Goal: Transaction & Acquisition: Purchase product/service

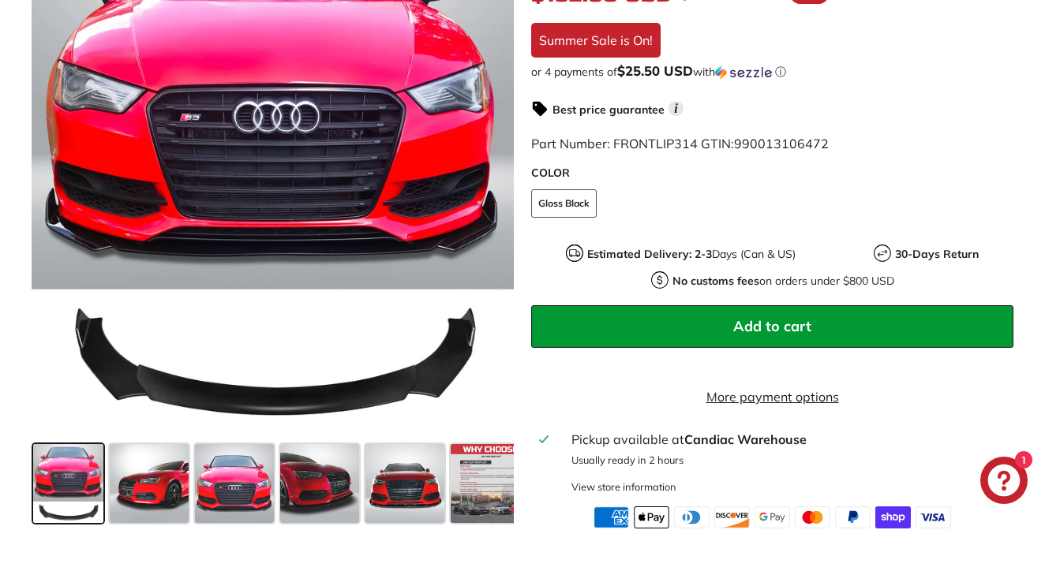
scroll to position [451, 0]
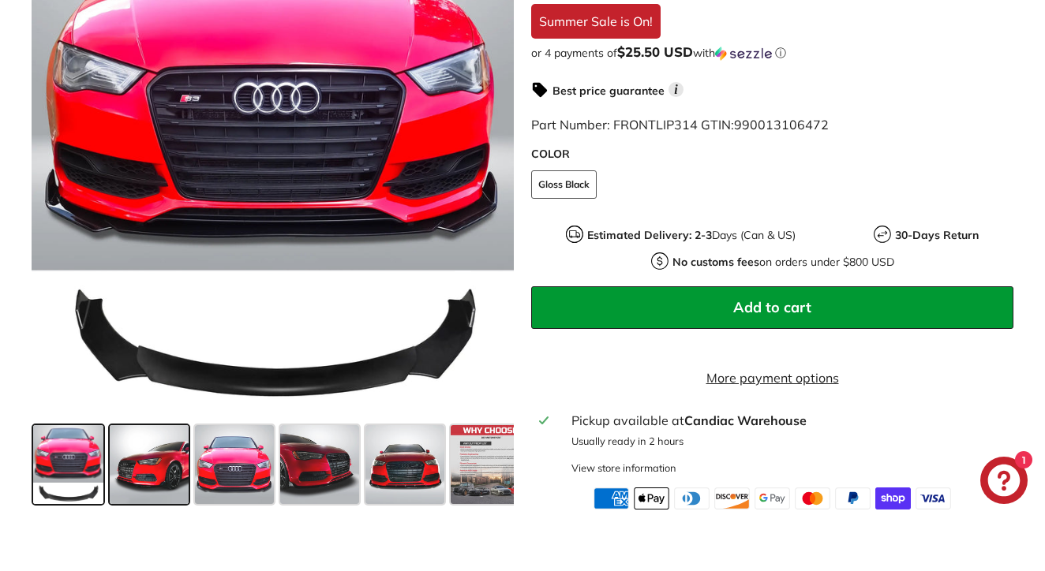
click at [161, 492] on span at bounding box center [149, 464] width 79 height 79
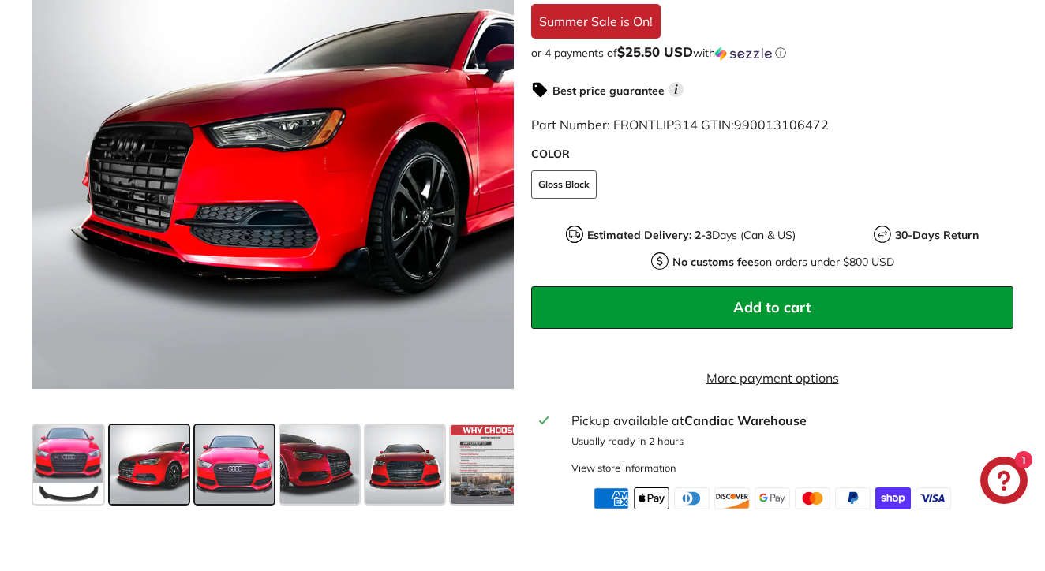
click at [234, 484] on span at bounding box center [234, 464] width 79 height 79
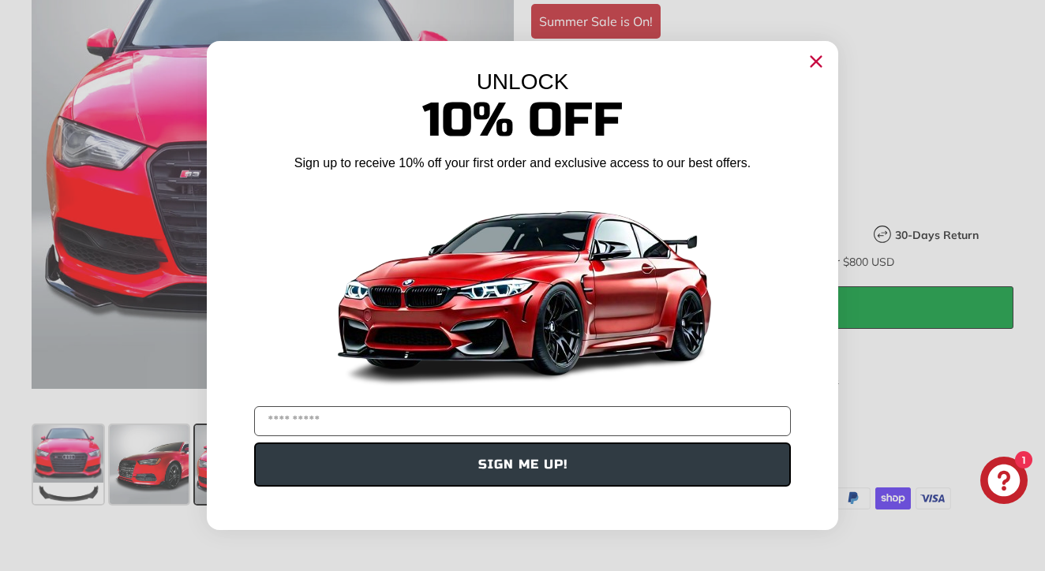
click at [817, 61] on icon "Close dialog" at bounding box center [816, 62] width 10 height 10
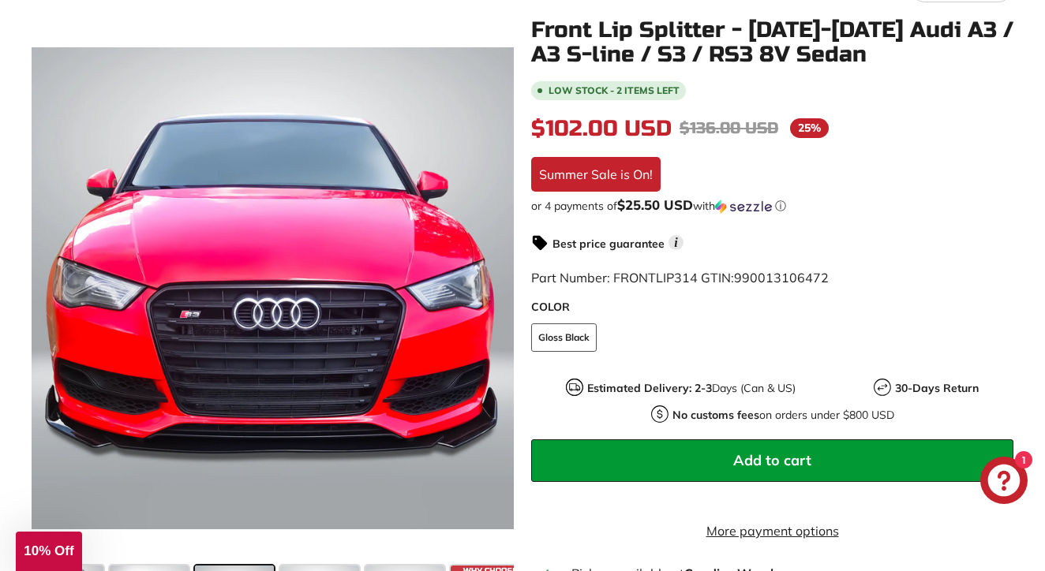
scroll to position [299, 0]
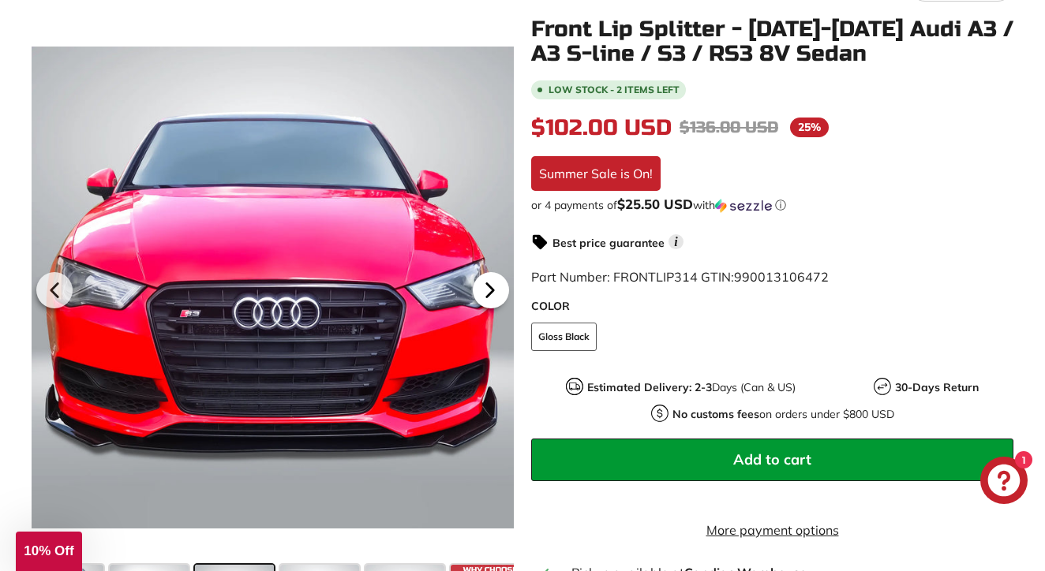
click at [499, 299] on icon at bounding box center [490, 290] width 36 height 36
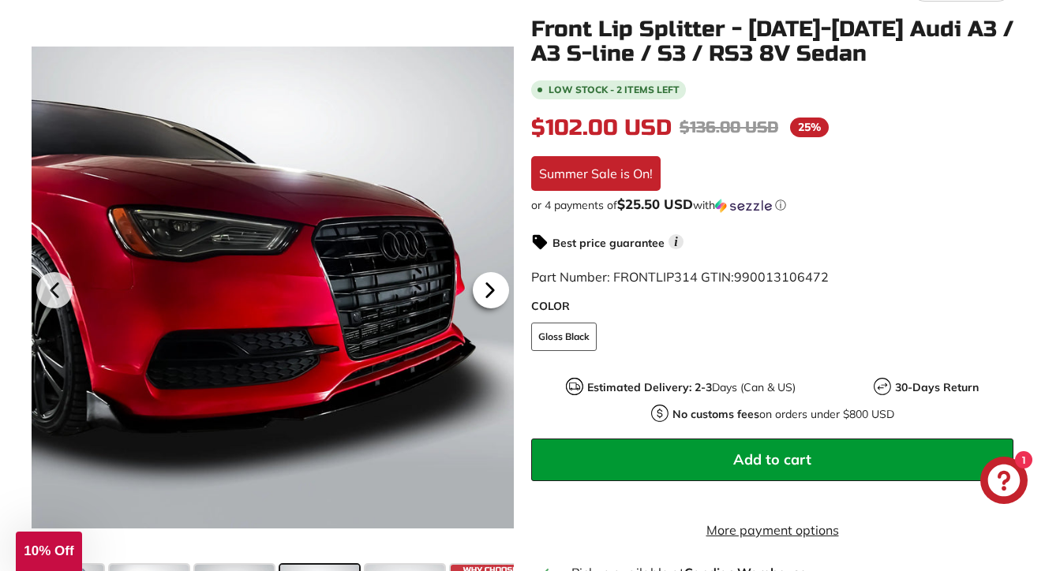
click at [499, 299] on icon at bounding box center [490, 290] width 36 height 36
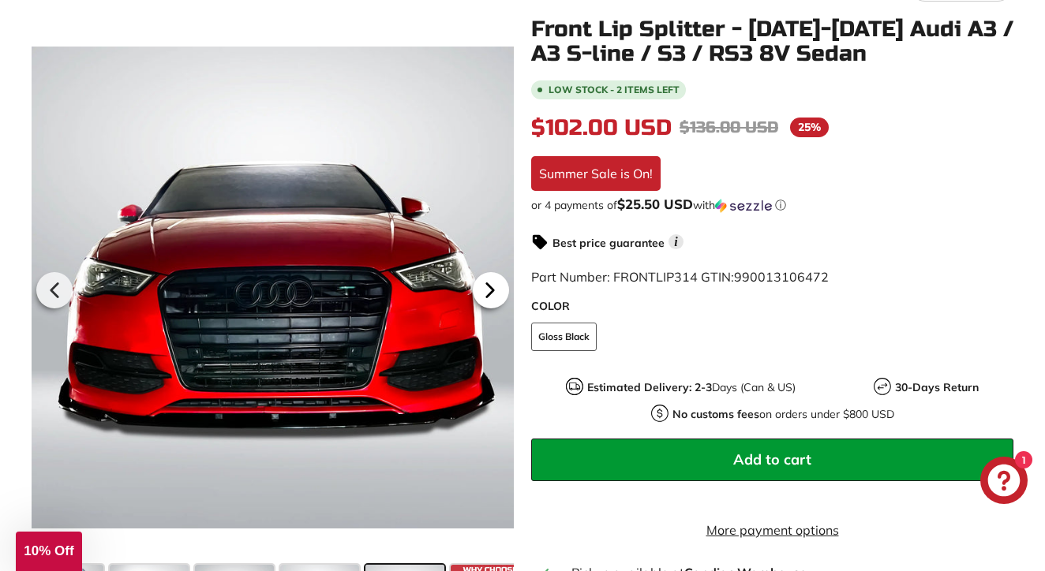
click at [499, 299] on icon at bounding box center [490, 290] width 36 height 36
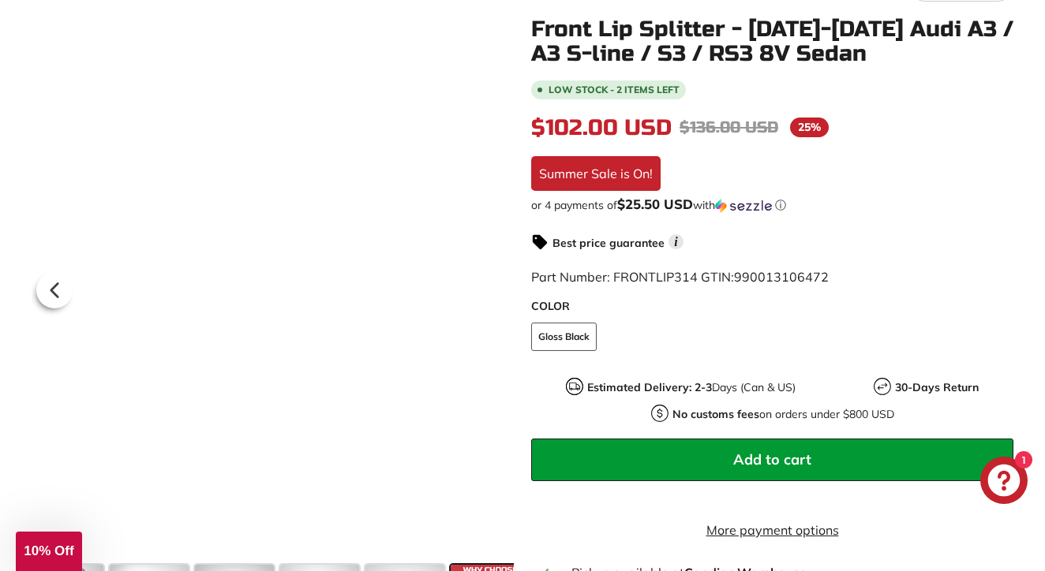
scroll to position [0, 19]
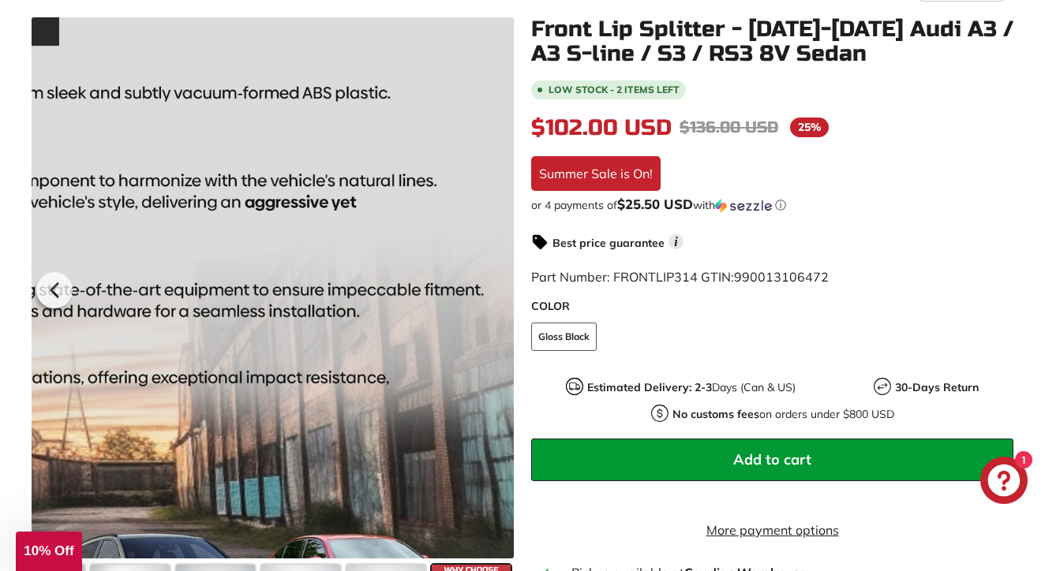
click at [499, 299] on div at bounding box center [273, 287] width 482 height 541
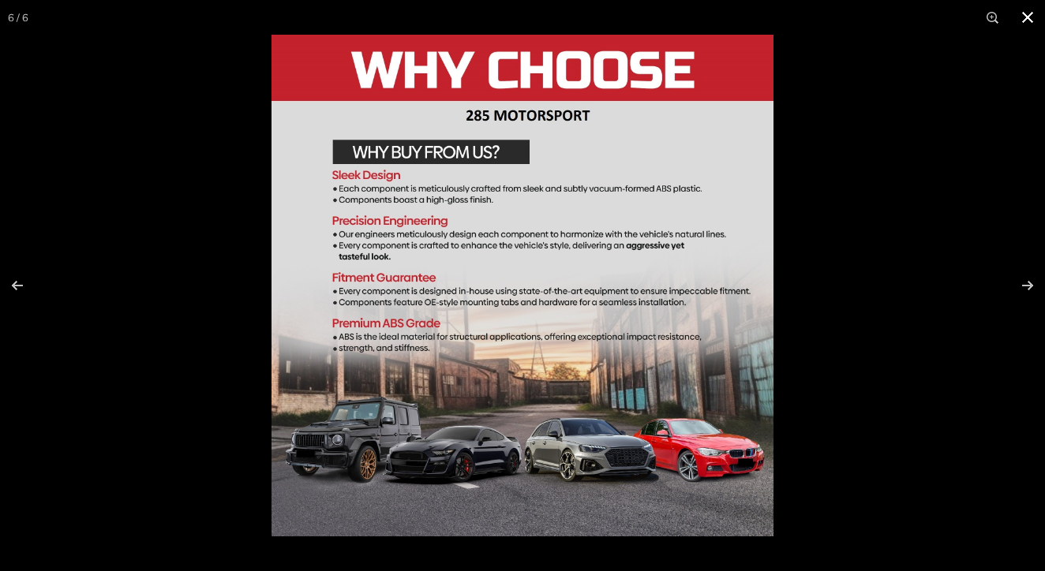
click at [1028, 20] on button at bounding box center [1027, 17] width 35 height 35
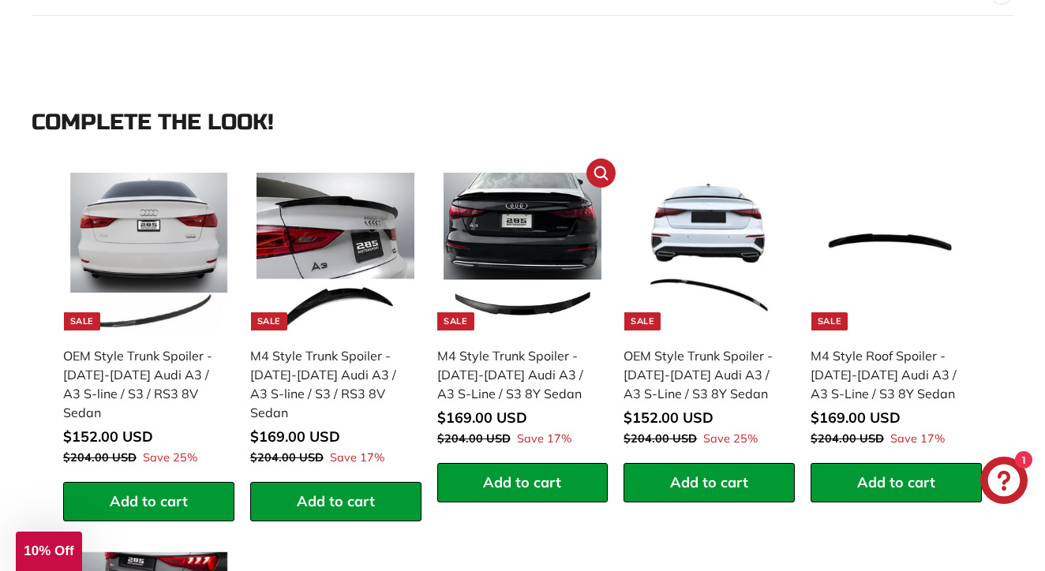
scroll to position [1481, 0]
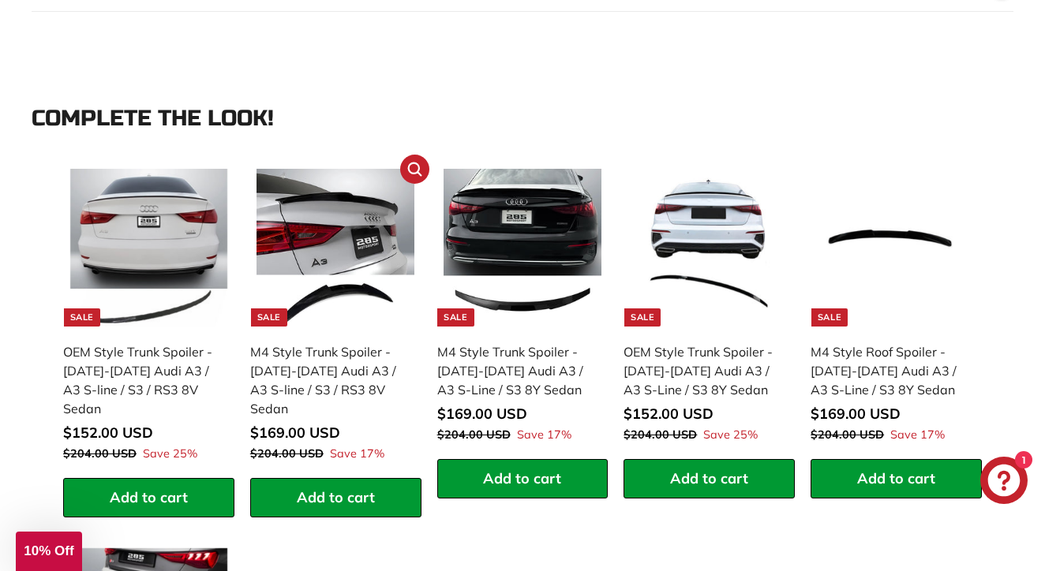
click at [358, 392] on div "M4 Style Trunk Spoiler - [DATE]-[DATE] Audi A3 / A3 S-line / S3 / RS3 8V Sedan" at bounding box center [327, 380] width 155 height 76
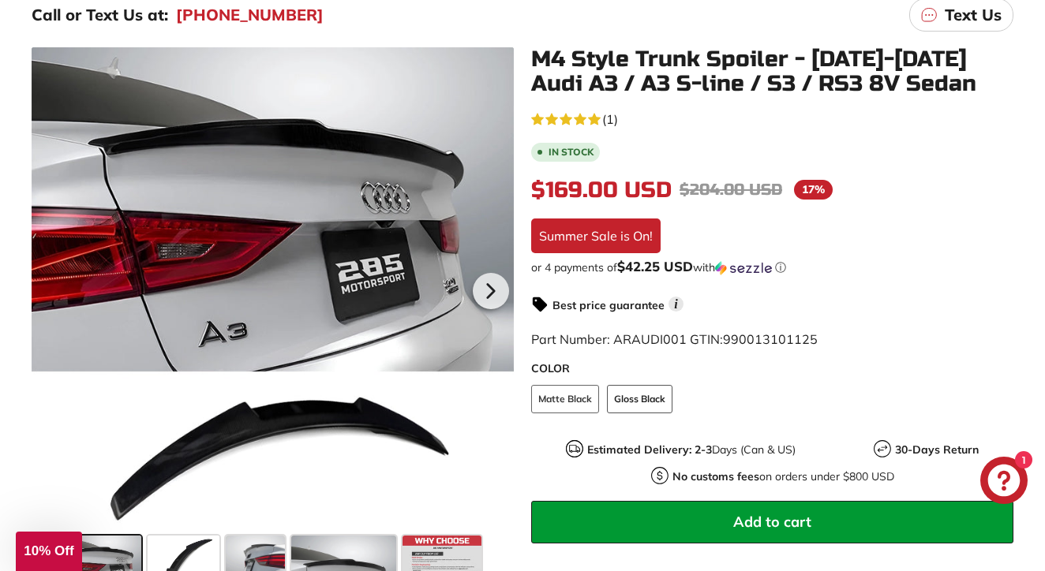
scroll to position [270, 0]
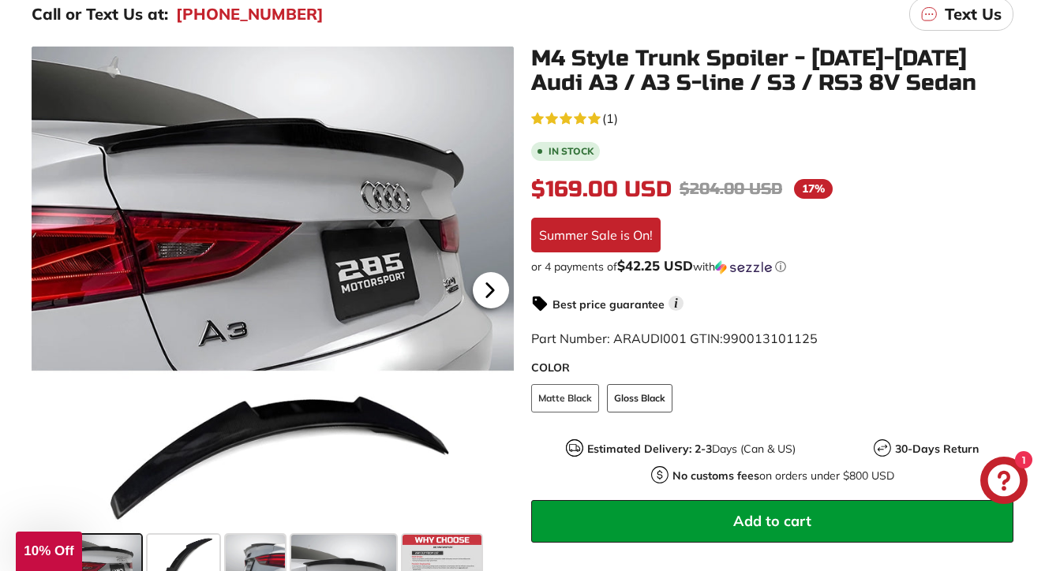
click at [493, 289] on icon at bounding box center [490, 289] width 6 height 13
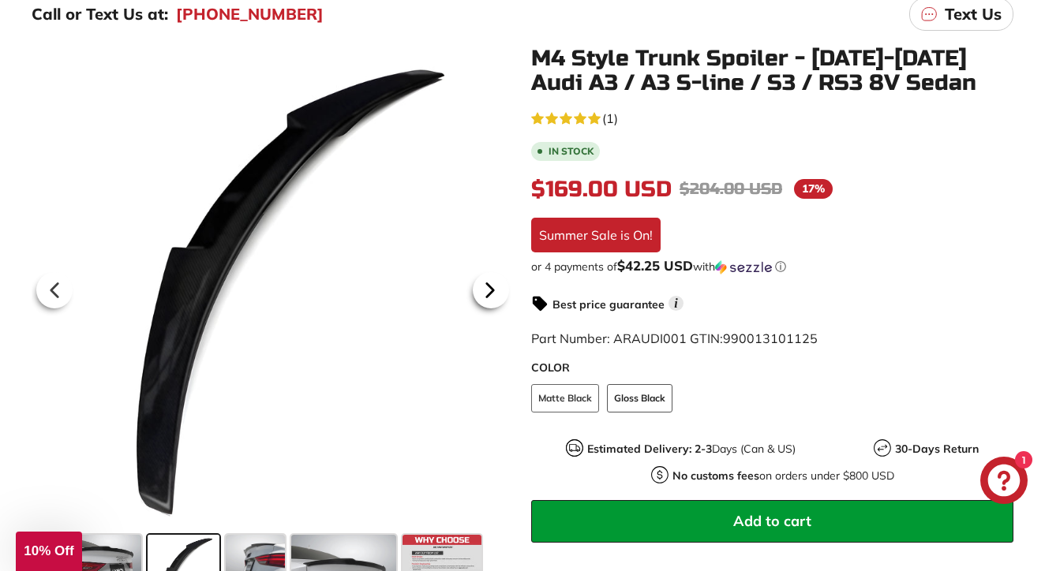
click at [493, 289] on icon at bounding box center [490, 289] width 6 height 13
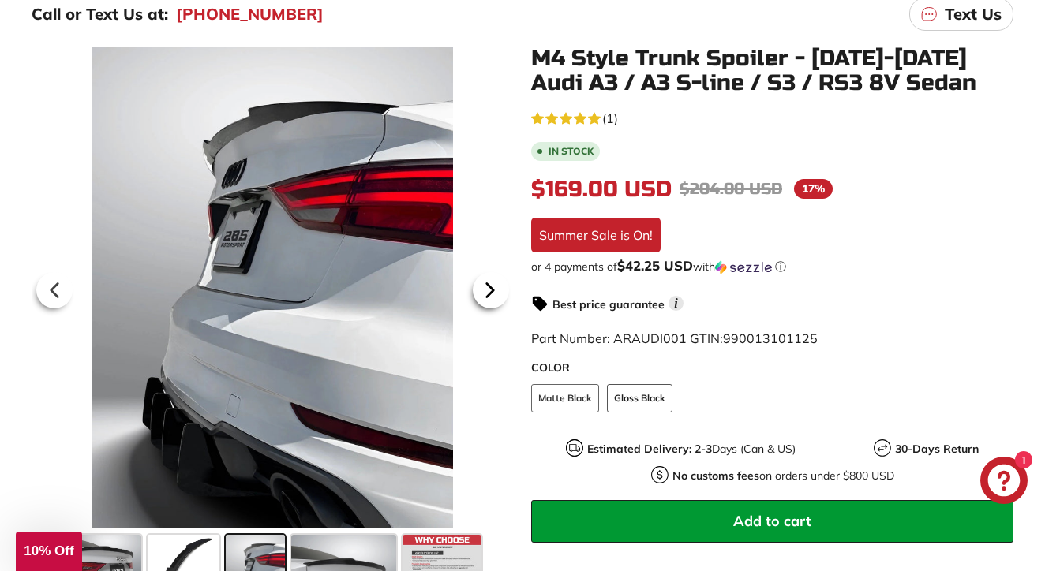
click at [493, 289] on icon at bounding box center [490, 289] width 6 height 13
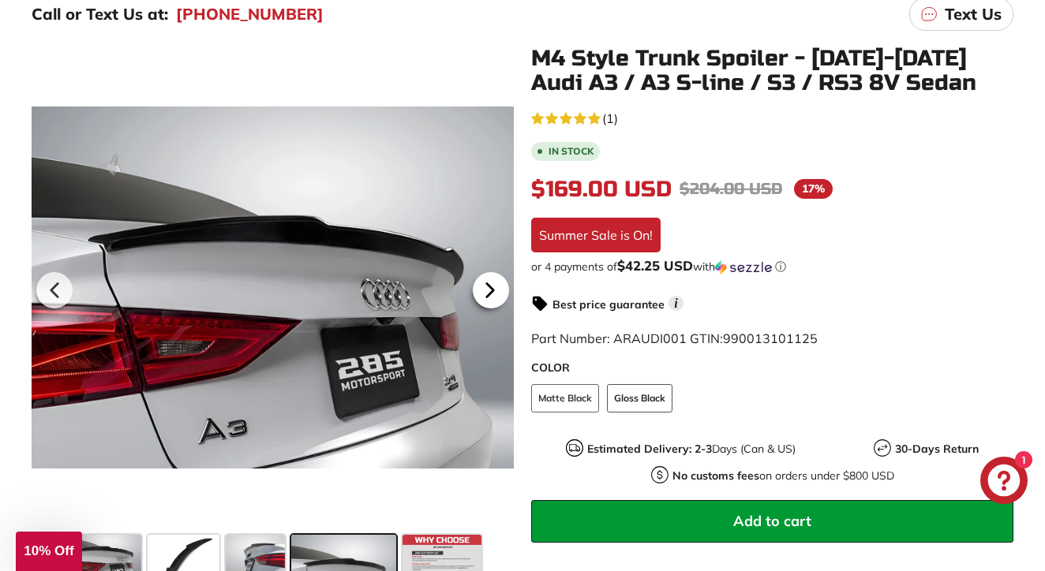
click at [493, 289] on icon at bounding box center [490, 289] width 6 height 13
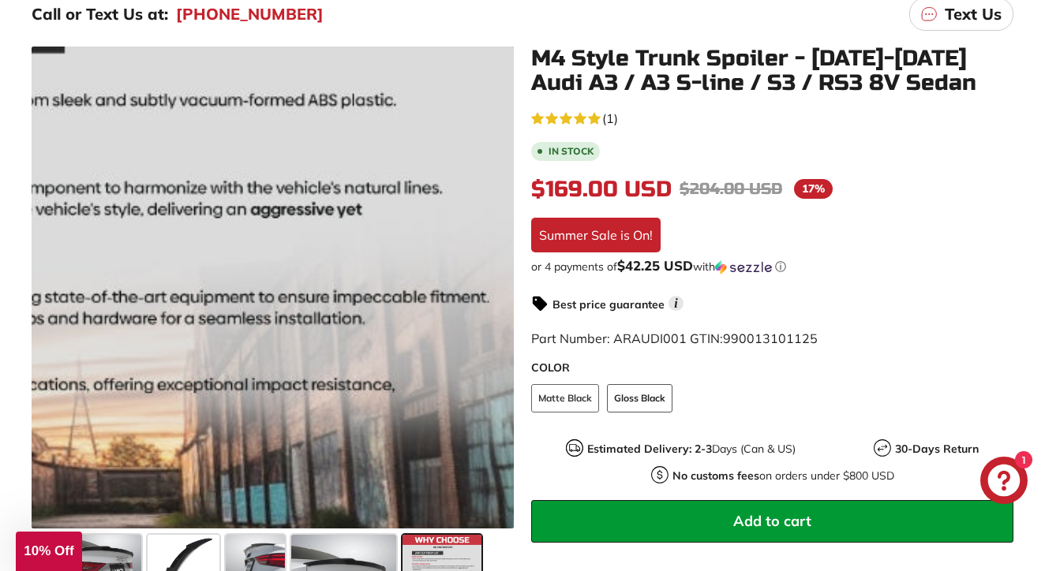
click at [494, 289] on div at bounding box center [273, 288] width 482 height 482
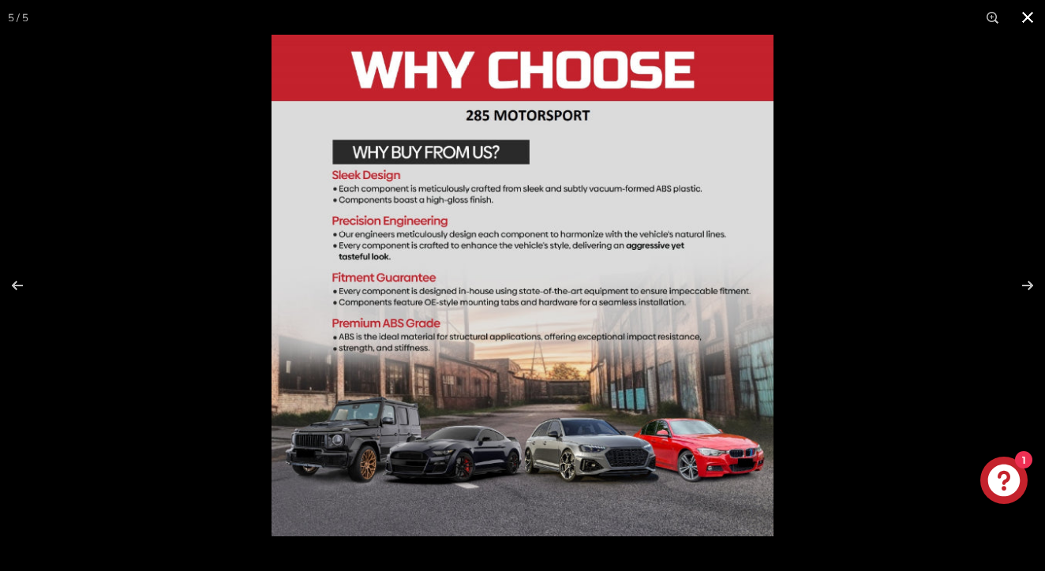
click at [1025, 20] on button at bounding box center [1027, 17] width 35 height 35
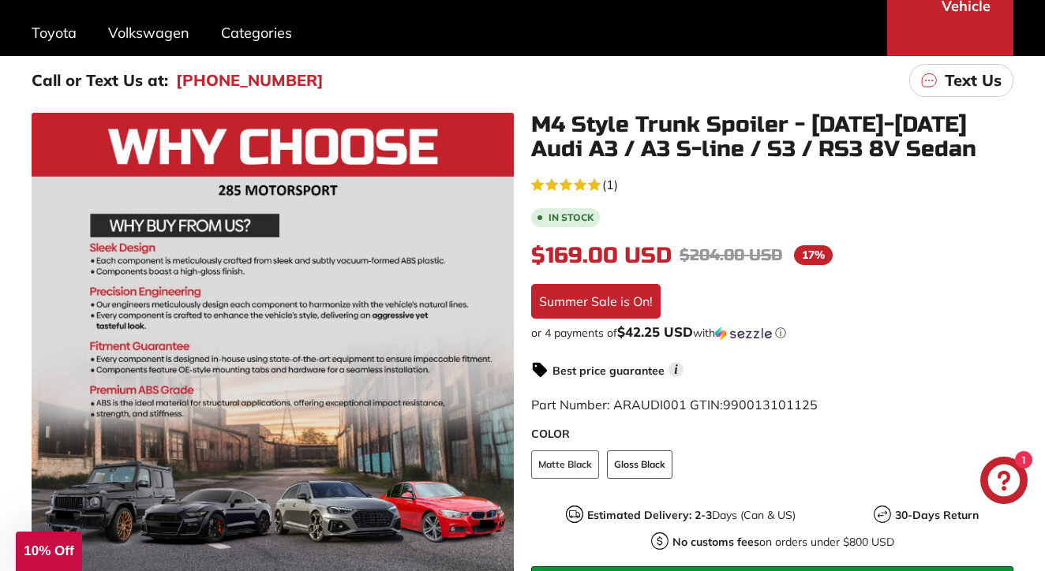
scroll to position [207, 0]
